Goal: Complete application form

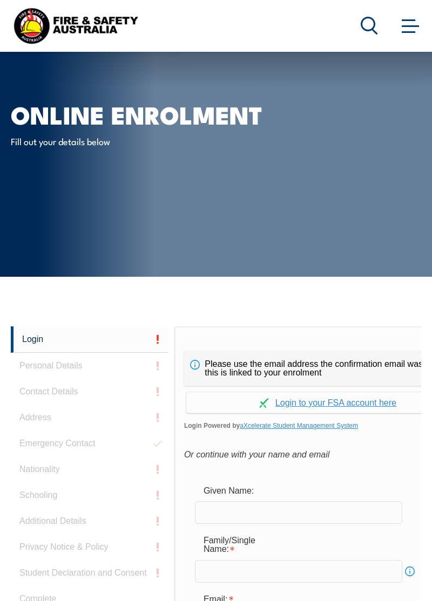
scroll to position [261, 0]
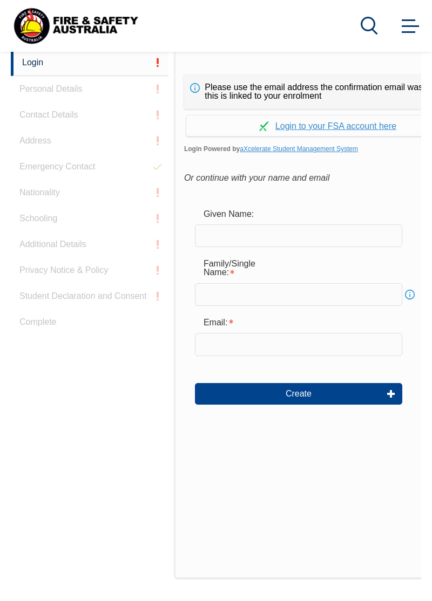
click at [282, 500] on div "Please use the email address the confirmation email was sent to as this is link…" at bounding box center [327, 314] width 306 height 529
click at [285, 502] on div "Please use the email address the confirmation email was sent to as this is link…" at bounding box center [327, 314] width 306 height 529
click at [284, 506] on div "Please use the email address the confirmation email was sent to as this is link…" at bounding box center [327, 314] width 306 height 529
click at [264, 481] on div "Please use the email address the confirmation email was sent to as this is link…" at bounding box center [327, 314] width 306 height 529
click at [261, 480] on div "Please use the email address the confirmation email was sent to as this is link…" at bounding box center [327, 314] width 306 height 529
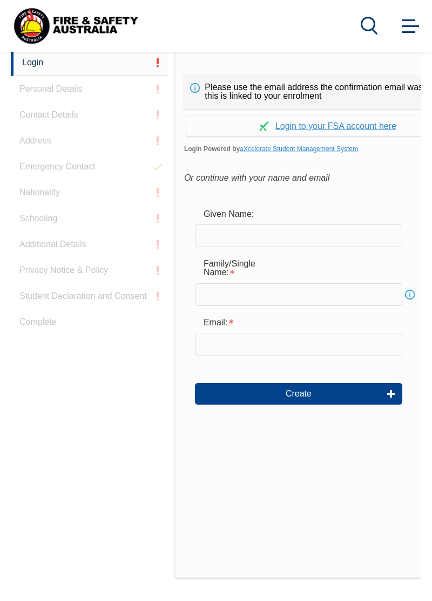
click at [240, 467] on div "Please use the email address the confirmation email was sent to as this is link…" at bounding box center [327, 314] width 306 height 529
click at [239, 461] on div "Please use the email address the confirmation email was sent to as this is link…" at bounding box center [327, 314] width 306 height 529
click at [235, 470] on div "Please use the email address the confirmation email was sent to as this is link…" at bounding box center [327, 314] width 306 height 529
click at [237, 470] on div "Please use the email address the confirmation email was sent to as this is link…" at bounding box center [327, 314] width 306 height 529
click at [269, 509] on div "Please use the email address the confirmation email was sent to as this is link…" at bounding box center [327, 314] width 306 height 529
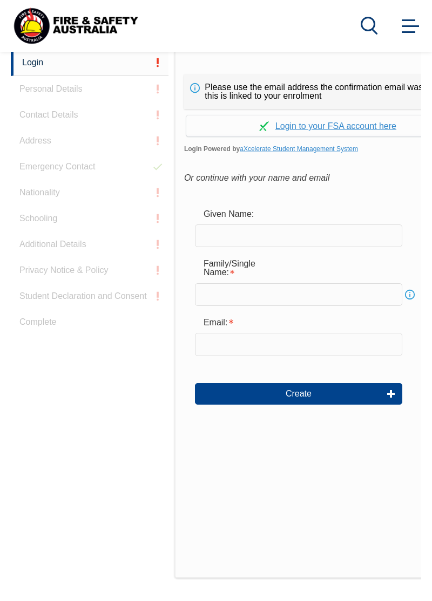
click at [273, 518] on div "Please use the email address the confirmation email was sent to as this is link…" at bounding box center [327, 314] width 306 height 529
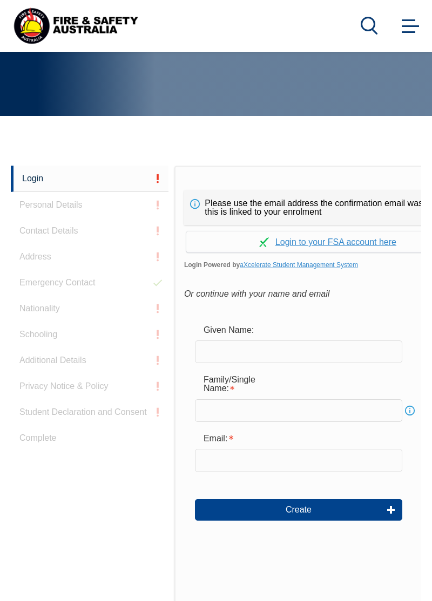
scroll to position [110, 0]
